Goal: Information Seeking & Learning: Learn about a topic

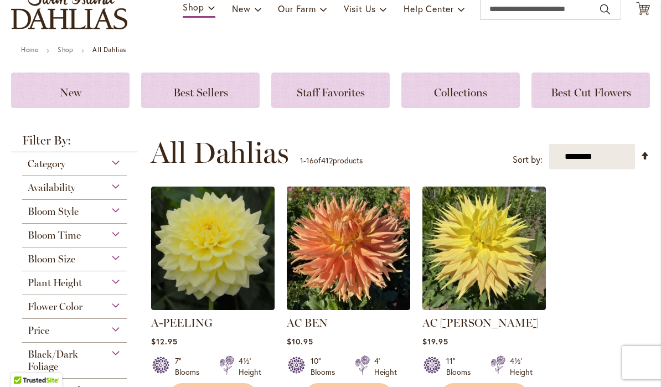
scroll to position [90, 0]
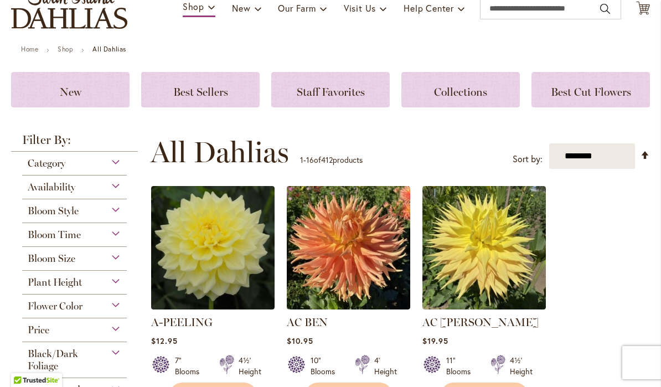
click at [105, 264] on div "Bloom Size" at bounding box center [74, 256] width 105 height 18
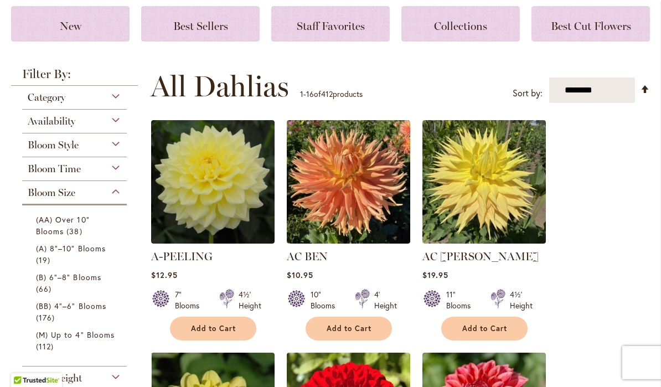
scroll to position [157, 0]
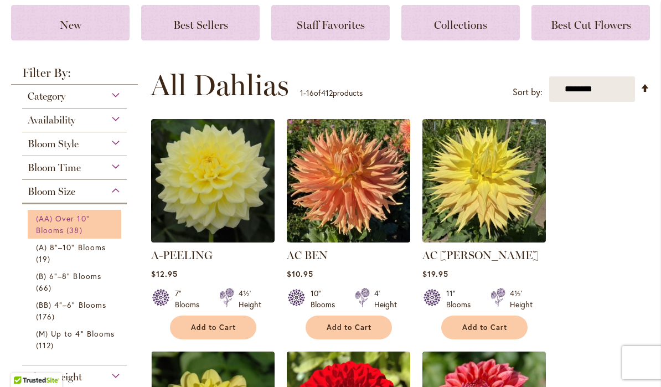
click at [58, 226] on link "(AA) Over 10" Blooms 38 items" at bounding box center [76, 224] width 80 height 23
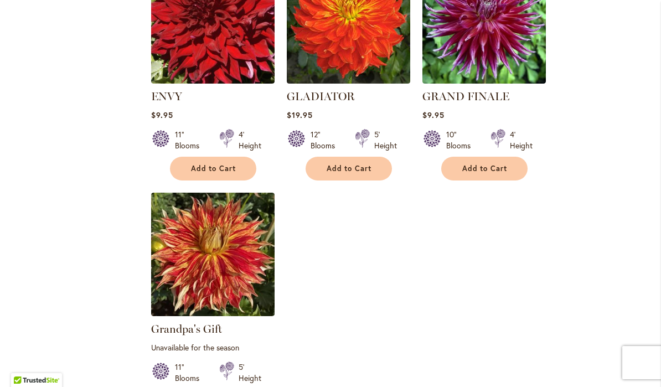
scroll to position [1239, 0]
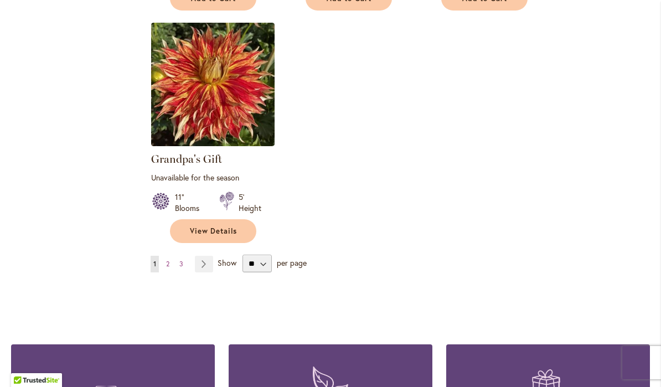
scroll to position [1409, 0]
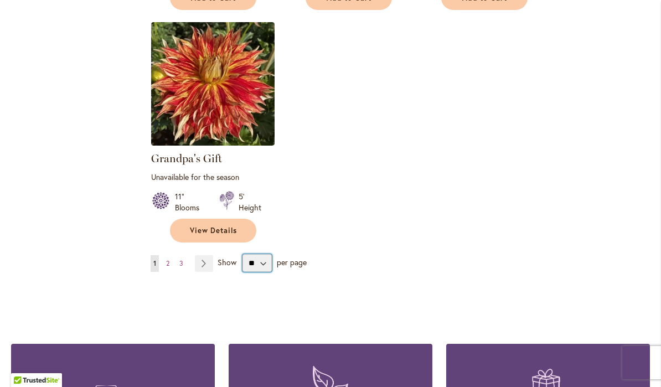
click at [265, 266] on select "** ** ** **" at bounding box center [257, 263] width 29 height 18
select select "**"
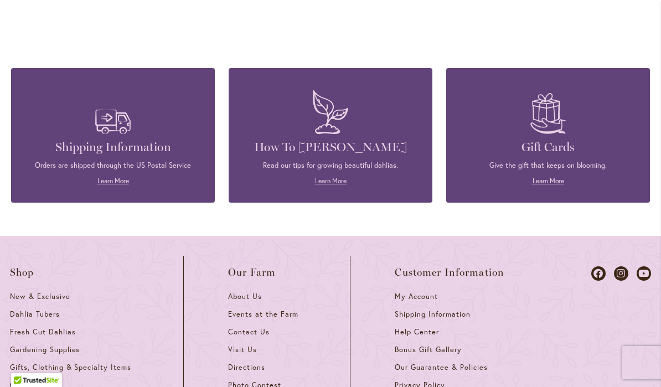
scroll to position [3305, 0]
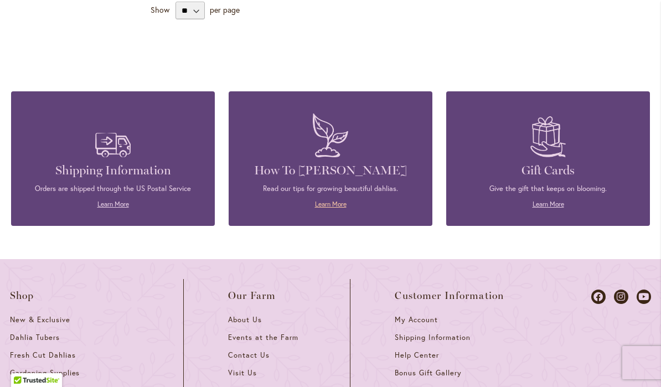
click at [322, 200] on link "Learn More" at bounding box center [331, 204] width 32 height 8
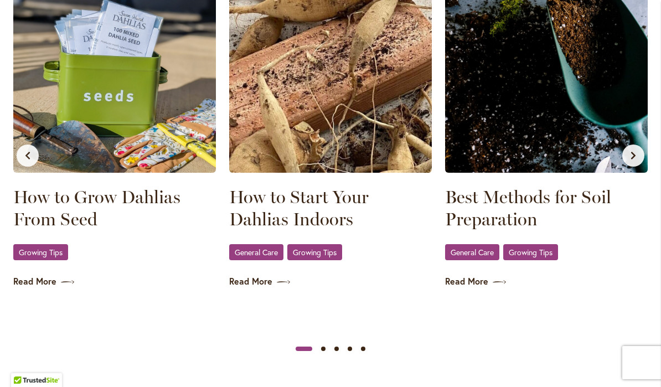
scroll to position [687, 0]
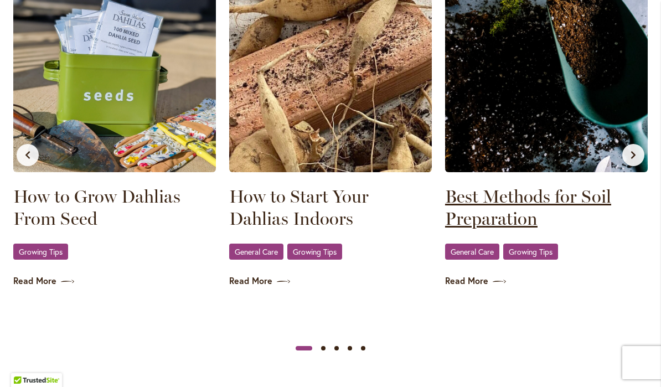
click at [506, 210] on link "Best Methods for Soil Preparation" at bounding box center [546, 207] width 203 height 44
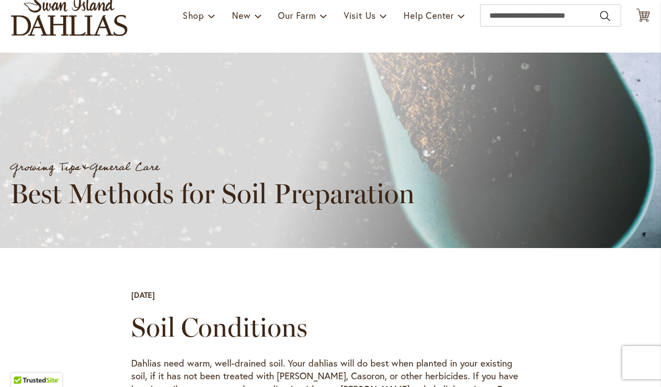
scroll to position [84, 0]
